Goal: Task Accomplishment & Management: Manage account settings

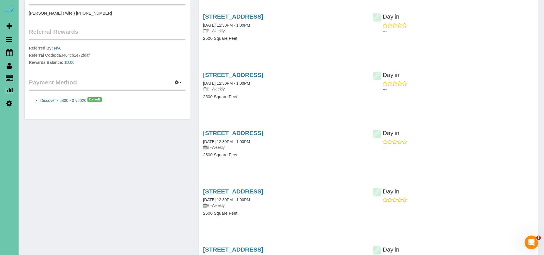
scroll to position [112, 0]
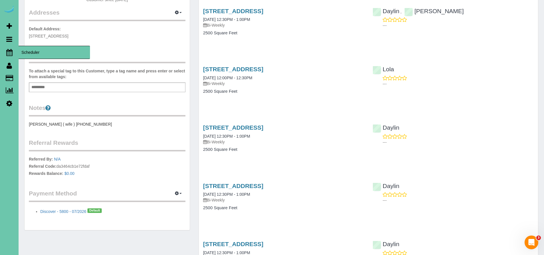
click at [8, 52] on icon at bounding box center [9, 52] width 6 height 7
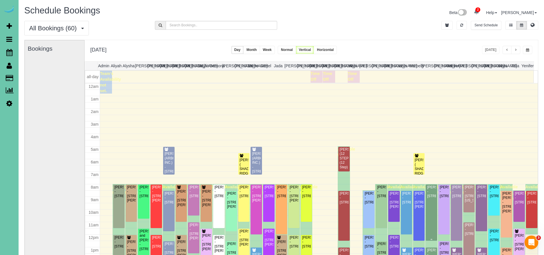
scroll to position [75, 0]
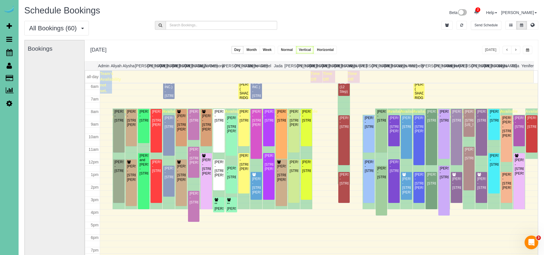
click at [529, 51] on span "button" at bounding box center [527, 49] width 3 height 3
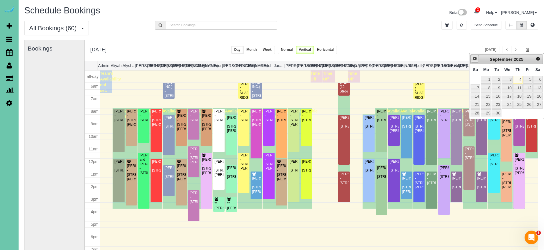
click at [476, 59] on span "Prev" at bounding box center [475, 58] width 5 height 5
click at [229, 126] on div "Deb Barr - 5810 Webster St, Omaha, NE 68132" at bounding box center [231, 125] width 9 height 18
click at [229, 126] on body "2 Beta Your Notifications You have 0 alerts × You have 3 to charge for 09/03/20…" at bounding box center [272, 125] width 544 height 250
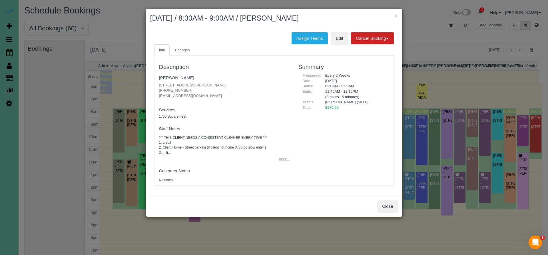
click at [284, 155] on button "more..." at bounding box center [283, 159] width 14 height 8
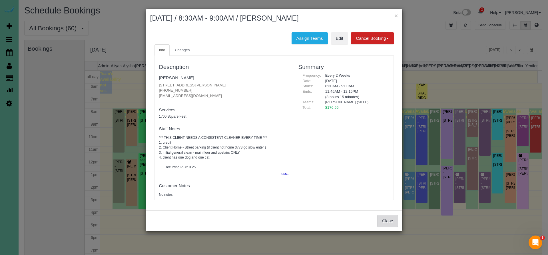
click at [395, 221] on button "Close" at bounding box center [388, 221] width 21 height 12
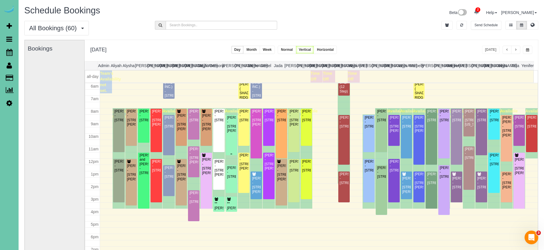
click at [229, 133] on div "Deb Barr - 5810 Webster St, Omaha, NE 68132" at bounding box center [231, 125] width 9 height 18
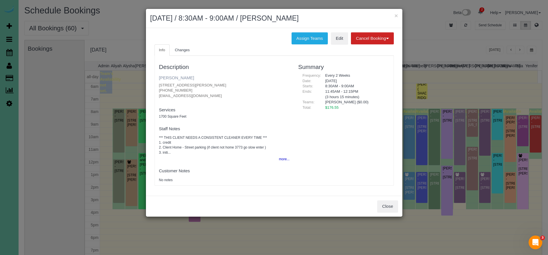
click at [176, 79] on link "Deb Barr" at bounding box center [176, 77] width 35 height 5
click at [395, 207] on button "Close" at bounding box center [388, 206] width 21 height 12
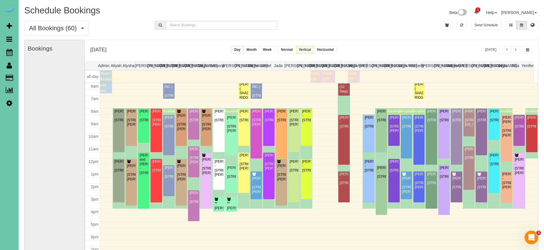
click at [8, 101] on icon at bounding box center [9, 103] width 6 height 7
select select "5796"
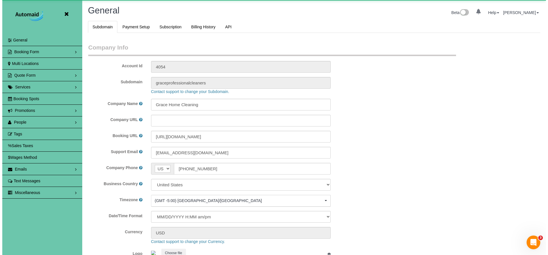
scroll to position [1209, 544]
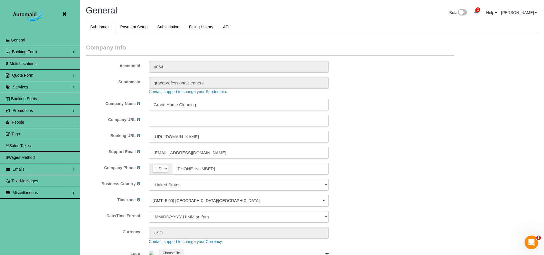
click at [35, 121] on link "People" at bounding box center [40, 121] width 80 height 11
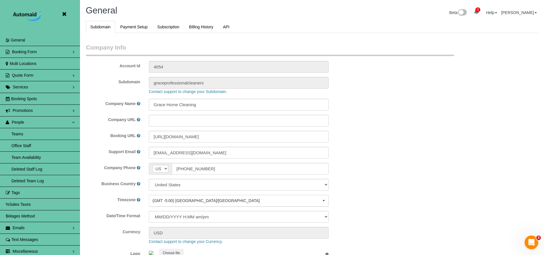
click at [33, 153] on link "Team Availability" at bounding box center [40, 156] width 80 height 11
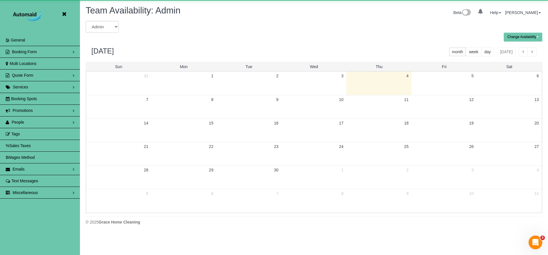
scroll to position [28346, 28030]
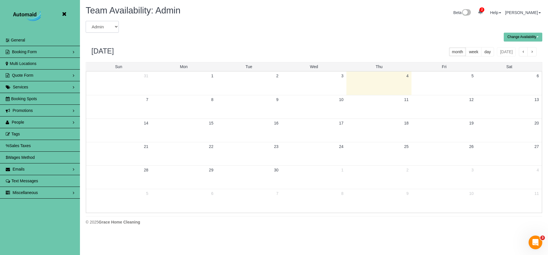
select select "number:5388"
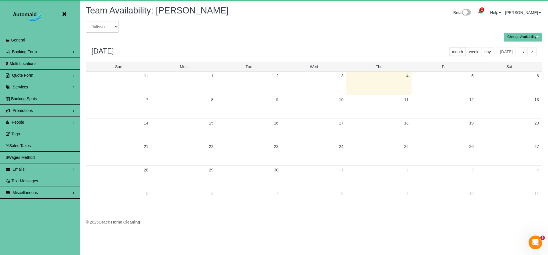
scroll to position [233, 548]
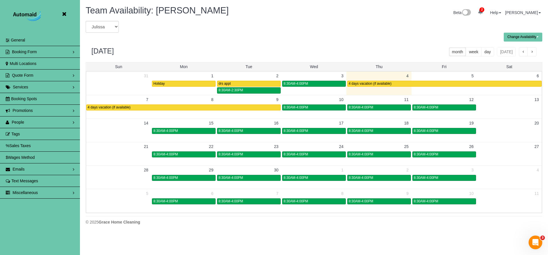
click at [65, 14] on icon at bounding box center [64, 14] width 7 height 7
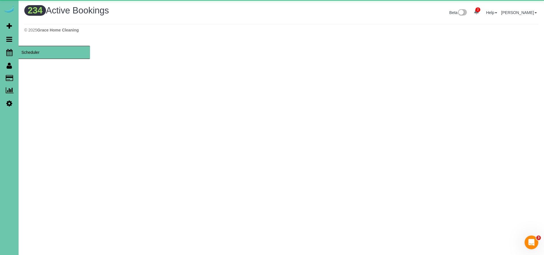
scroll to position [1871, 544]
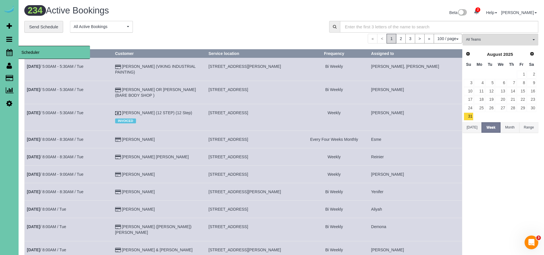
click at [10, 51] on icon at bounding box center [9, 52] width 6 height 7
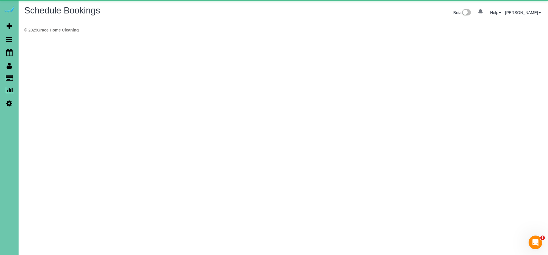
click at [40, 56] on body "0 Beta Your Notifications You have 0 alerts Add Booking Bookings Active Booking…" at bounding box center [274, 127] width 548 height 255
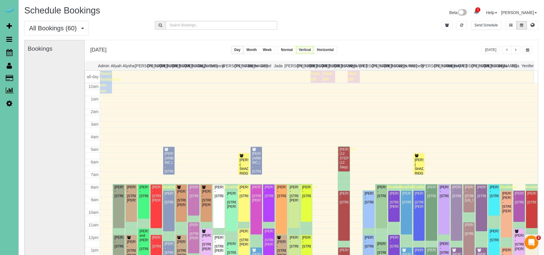
scroll to position [75, 0]
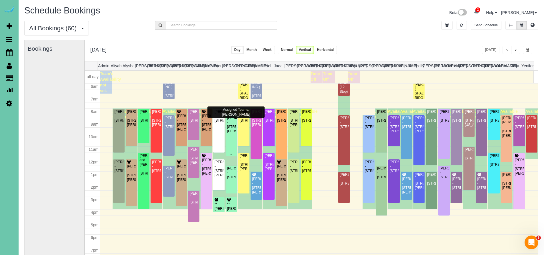
click at [229, 128] on div "Deb Barr - 5810 Webster St, Omaha, NE 68132" at bounding box center [231, 125] width 9 height 18
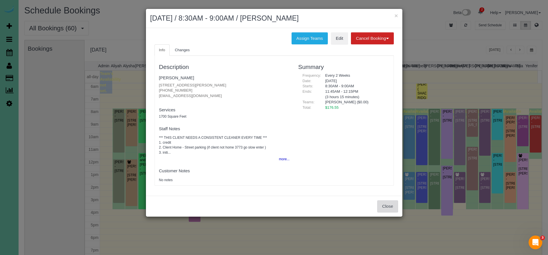
click at [387, 204] on button "Close" at bounding box center [388, 206] width 21 height 12
